Goal: Check status

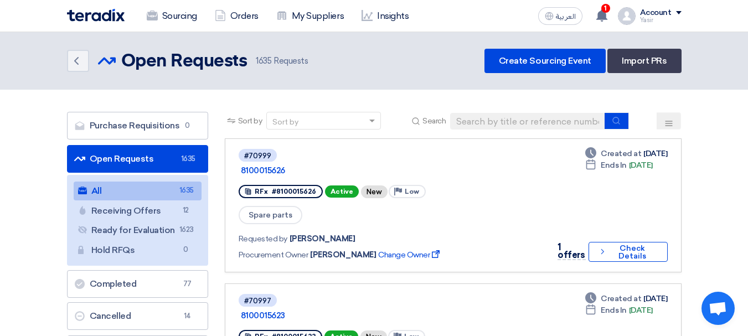
click at [535, 112] on div "Sort by Sort by Search" at bounding box center [453, 125] width 457 height 27
click at [535, 117] on input at bounding box center [527, 121] width 155 height 17
paste input "8100013306"
type input "8100013306"
click at [625, 124] on button "submit" at bounding box center [617, 120] width 24 height 17
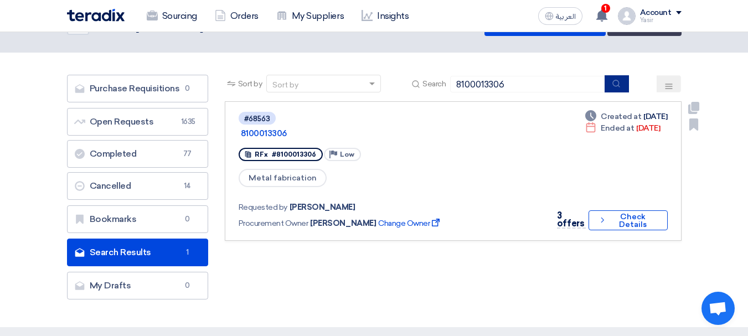
scroll to position [55, 0]
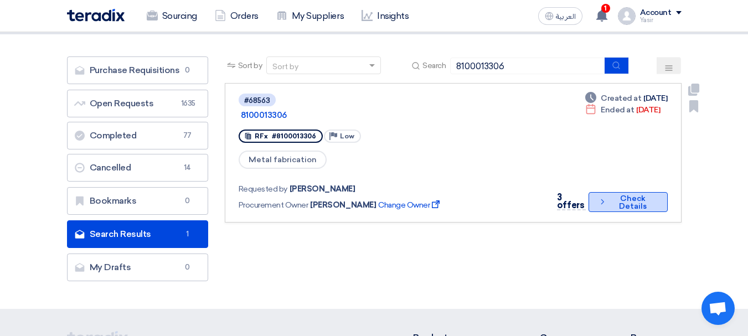
click at [608, 192] on button "Check details Check Details" at bounding box center [628, 202] width 79 height 20
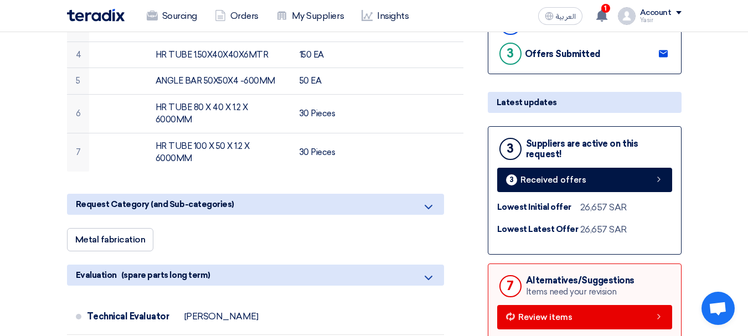
scroll to position [332, 0]
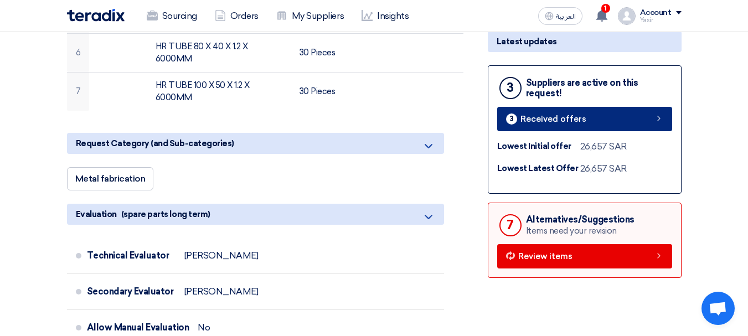
click at [663, 117] on icon at bounding box center [659, 118] width 9 height 9
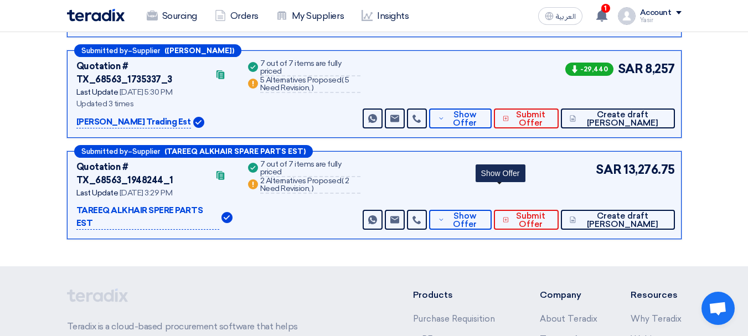
scroll to position [171, 0]
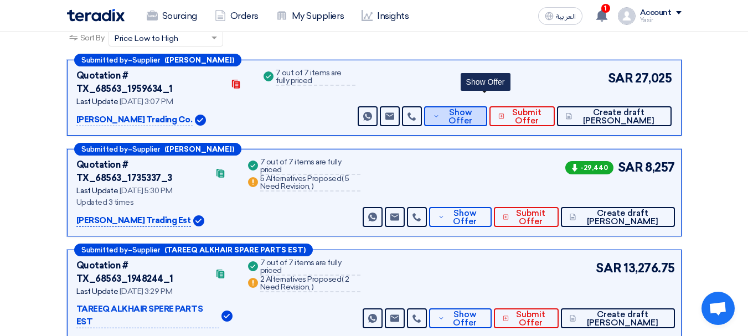
click at [487, 106] on button "Show Offer" at bounding box center [455, 116] width 63 height 20
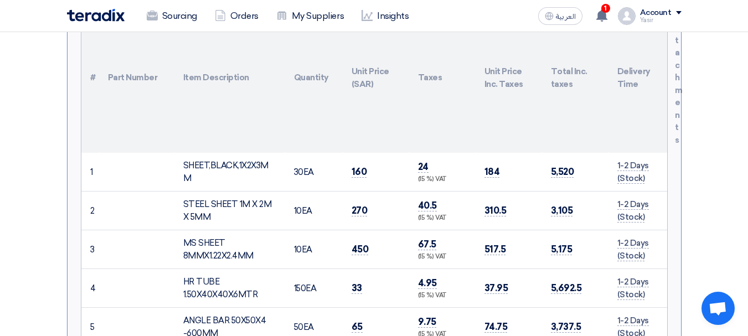
scroll to position [392, 0]
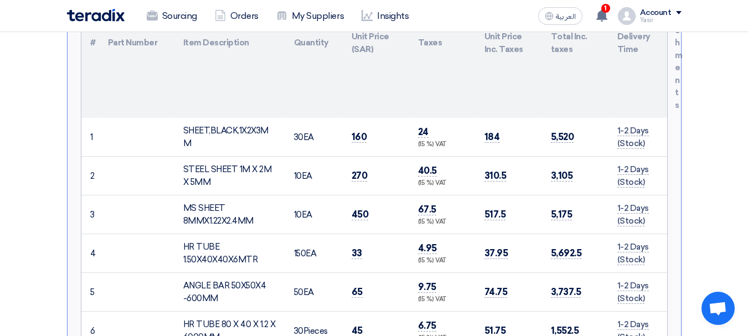
drag, startPoint x: 190, startPoint y: 202, endPoint x: 572, endPoint y: 193, distance: 381.7
click at [572, 196] on tr "3 MS SHEET 8MMX1.22X2.4MM 10" at bounding box center [374, 215] width 586 height 39
click at [495, 209] on span "517.5" at bounding box center [496, 215] width 22 height 12
click at [438, 218] on div "(15 %) VAT" at bounding box center [442, 222] width 49 height 9
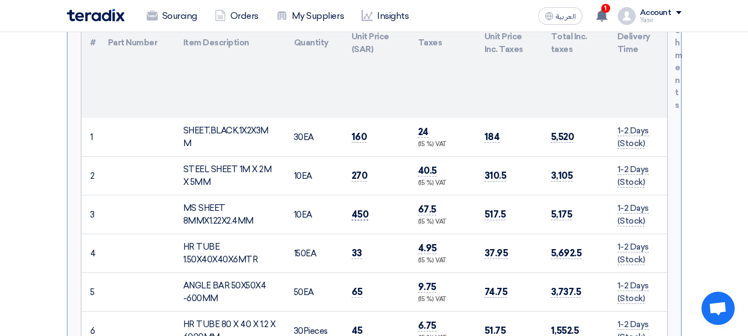
click at [366, 209] on span "450" at bounding box center [360, 215] width 17 height 12
click at [306, 202] on td "10 EA" at bounding box center [314, 215] width 58 height 39
click at [362, 209] on span "450" at bounding box center [360, 215] width 17 height 12
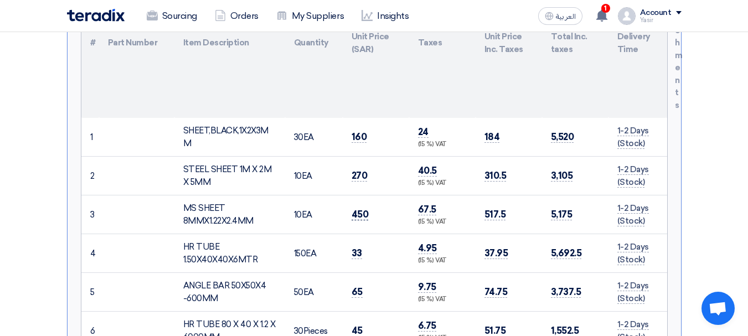
click at [362, 209] on span "450" at bounding box center [360, 215] width 17 height 12
drag, startPoint x: 186, startPoint y: 194, endPoint x: 650, endPoint y: 208, distance: 464.4
click at [650, 208] on tr "3 MS SHEET 8MMX1.22X2.4MM 10" at bounding box center [374, 215] width 586 height 39
click at [181, 118] on td "SHEET,BLACK,1X2X3MM" at bounding box center [229, 137] width 111 height 39
drag, startPoint x: 89, startPoint y: 119, endPoint x: 209, endPoint y: 126, distance: 121.0
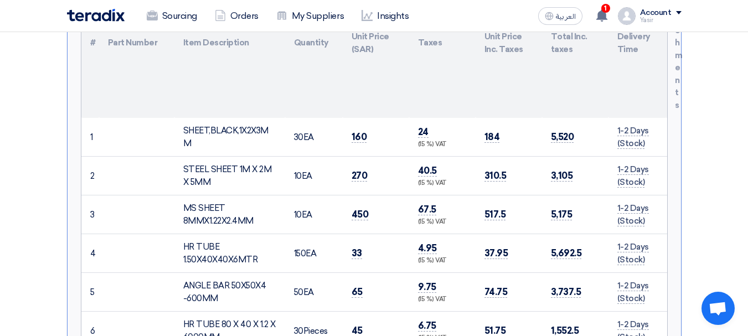
click at [208, 126] on tr "1 SHEET,BLACK,1X2X3MM 30" at bounding box center [374, 137] width 586 height 39
click at [93, 125] on td "1" at bounding box center [90, 137] width 18 height 39
drag, startPoint x: 90, startPoint y: 124, endPoint x: 254, endPoint y: 140, distance: 164.7
click at [248, 139] on tr "1 SHEET,BLACK,1X2X3MM 30" at bounding box center [374, 137] width 586 height 39
click at [377, 196] on td "450" at bounding box center [376, 215] width 66 height 39
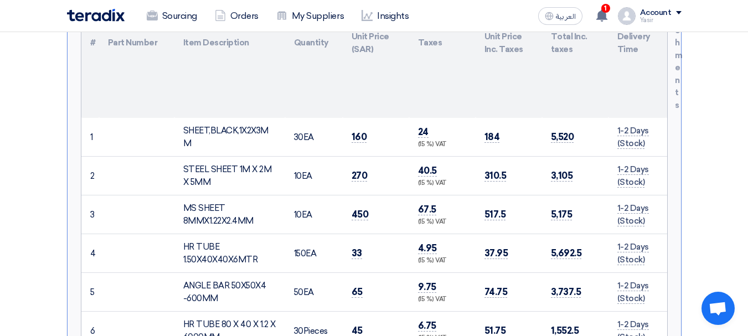
drag, startPoint x: 89, startPoint y: 119, endPoint x: 292, endPoint y: 137, distance: 204.7
click at [261, 131] on tr "1 SHEET,BLACK,1X2X3MM 30" at bounding box center [374, 137] width 586 height 39
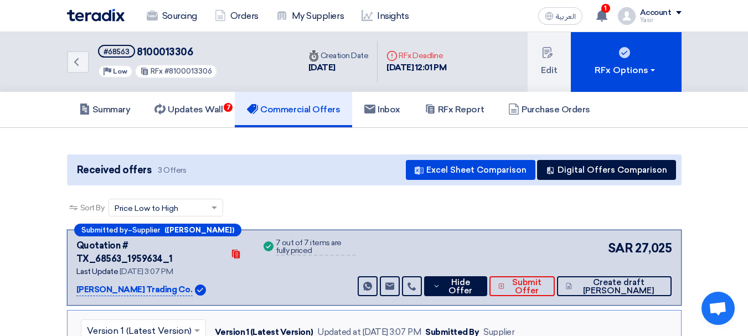
scroll to position [0, 0]
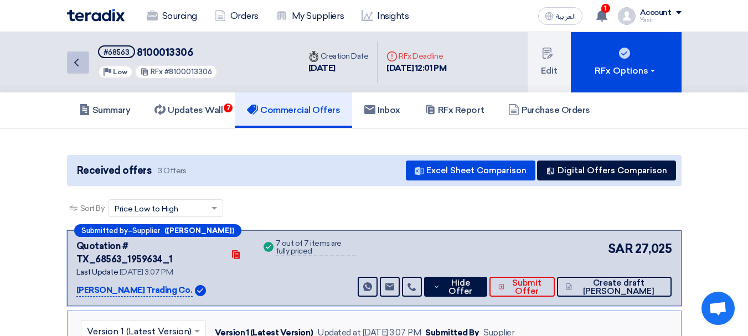
click at [80, 56] on icon "Back" at bounding box center [76, 62] width 13 height 13
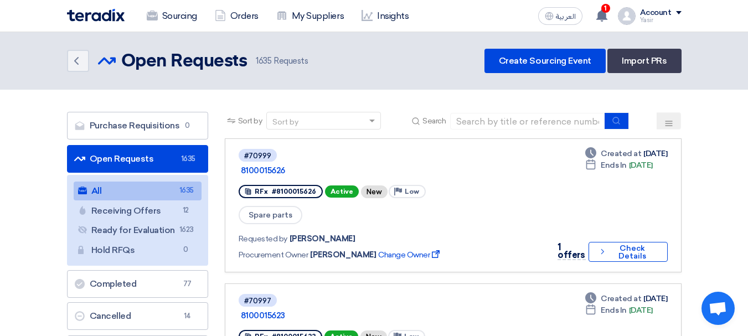
click at [127, 165] on link "Open Requests Open Requests 1635" at bounding box center [137, 159] width 141 height 28
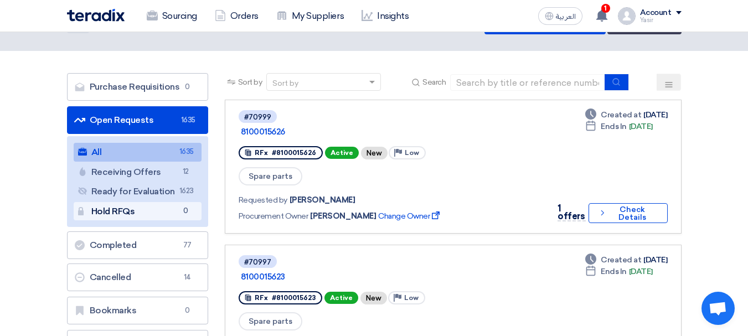
scroll to position [55, 0]
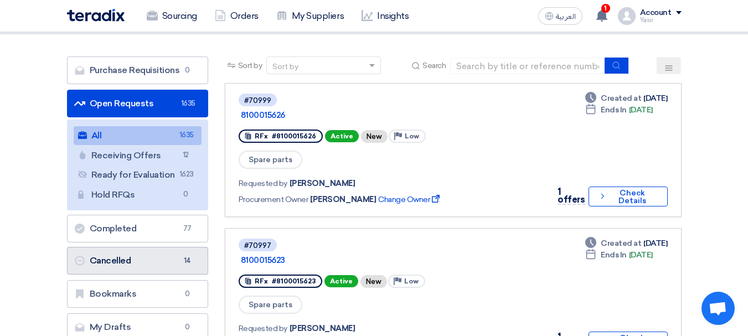
click at [161, 261] on link "Cancelled Cancelled 14" at bounding box center [137, 261] width 141 height 28
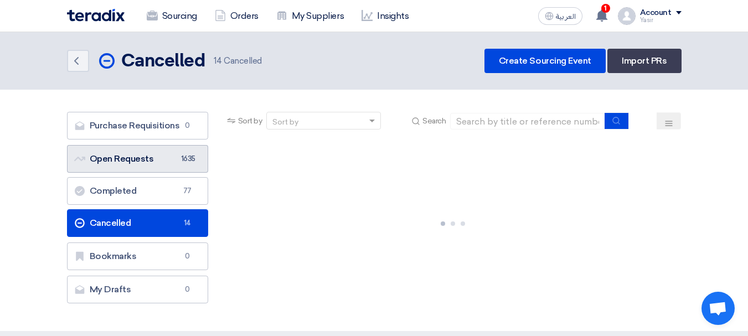
click at [132, 157] on link "Open Requests Open Requests 1635" at bounding box center [137, 159] width 141 height 28
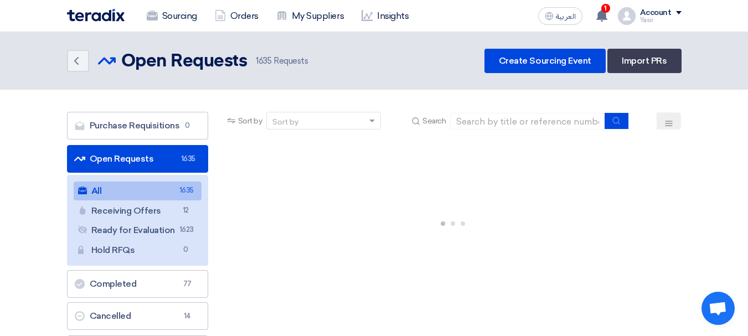
click at [121, 168] on link "Open Requests Open Requests 1635" at bounding box center [137, 159] width 141 height 28
click at [163, 195] on link "All All 1635" at bounding box center [138, 191] width 128 height 19
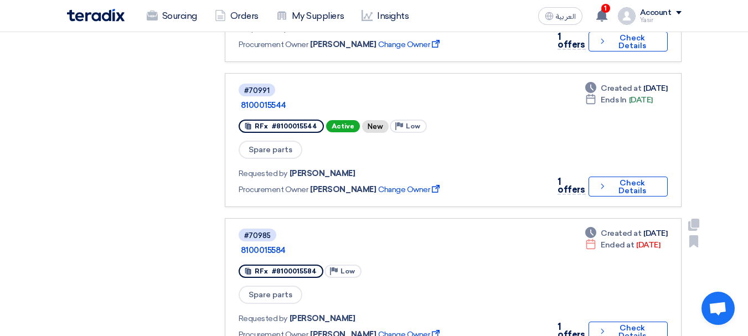
scroll to position [1163, 0]
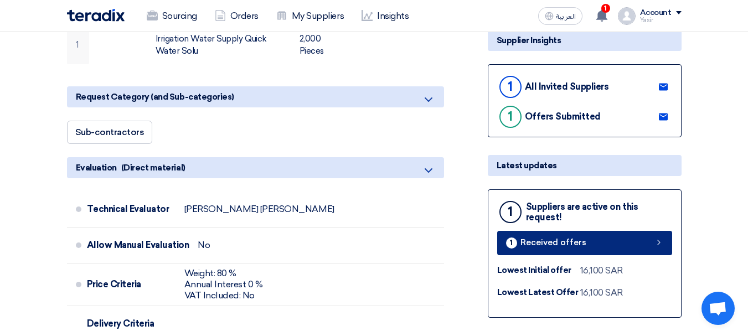
click at [664, 241] on link "1 Received offers" at bounding box center [584, 243] width 175 height 24
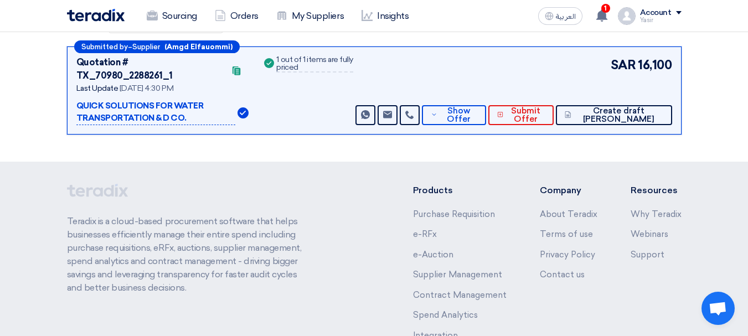
scroll to position [171, 0]
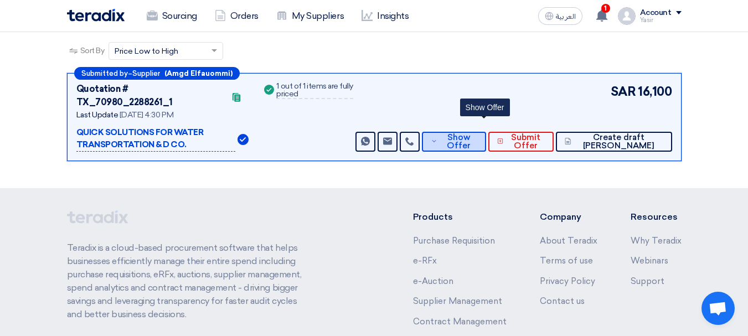
click at [477, 133] on span "Show Offer" at bounding box center [458, 141] width 37 height 17
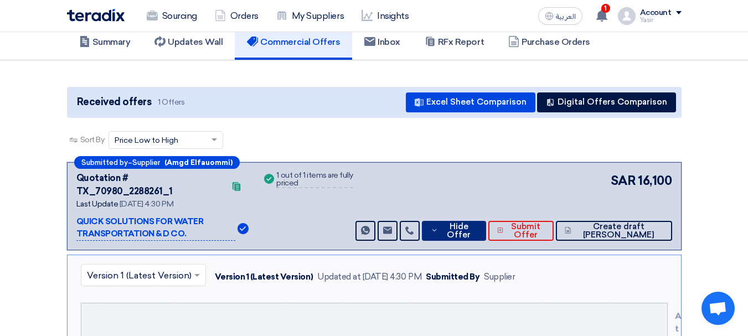
scroll to position [0, 0]
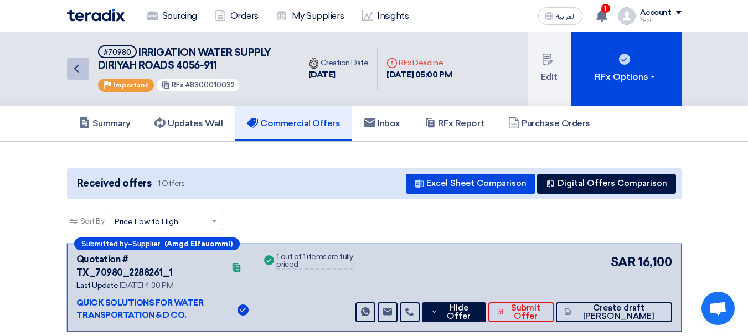
click at [80, 68] on icon "Back" at bounding box center [76, 68] width 13 height 13
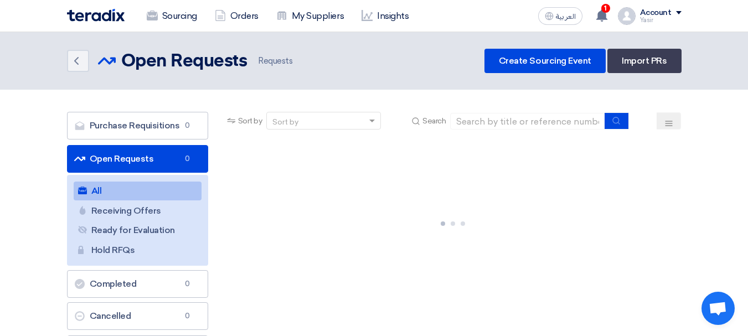
click at [149, 165] on link "Open Requests Open Requests 0" at bounding box center [137, 159] width 141 height 28
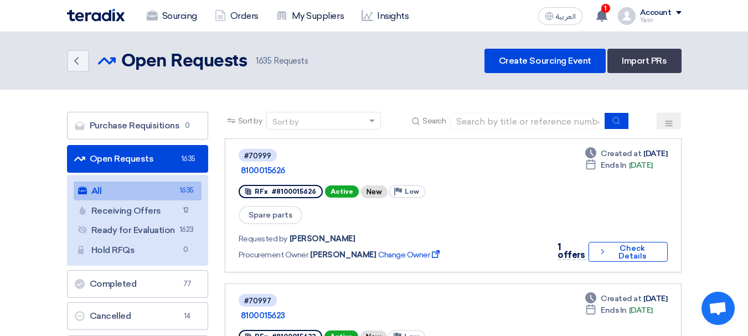
click at [144, 160] on link "Open Requests Open Requests 1635" at bounding box center [137, 159] width 141 height 28
drag, startPoint x: 388, startPoint y: 16, endPoint x: 691, endPoint y: 27, distance: 303.7
click at [691, 27] on nav "Sourcing Orders My Suppliers Insights العربية ع 1 You have a new offer for '810…" at bounding box center [374, 16] width 748 height 32
click at [677, 12] on span at bounding box center [679, 12] width 6 height 3
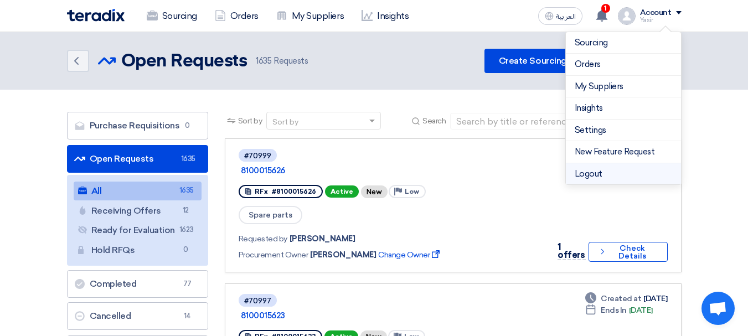
click at [604, 176] on li "Logout" at bounding box center [623, 174] width 115 height 22
